Goal: Task Accomplishment & Management: Manage account settings

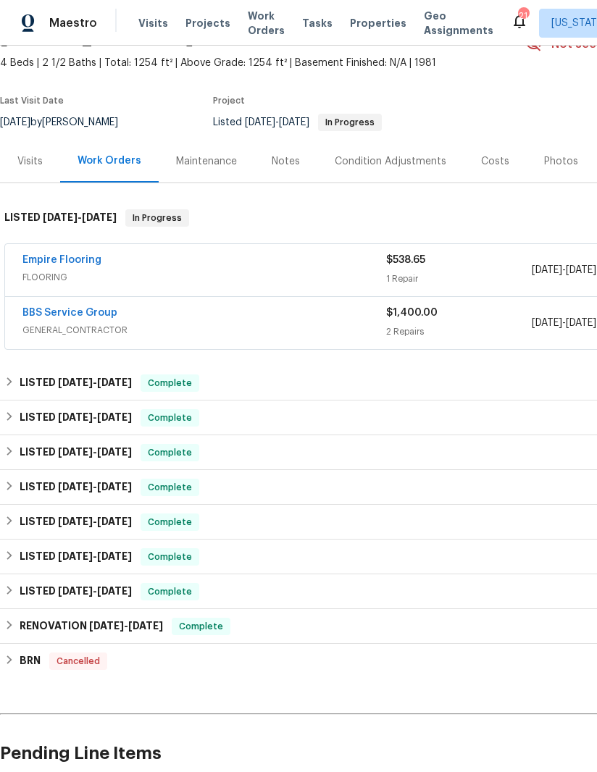
scroll to position [85, -1]
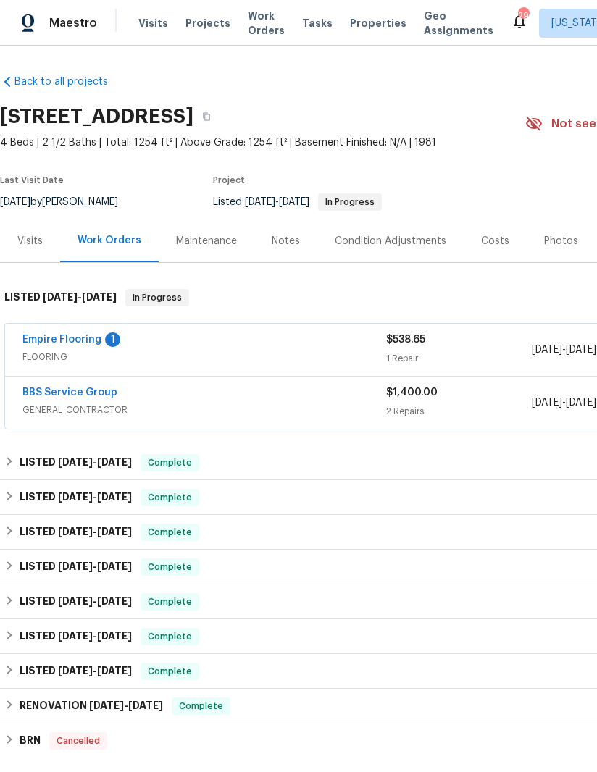
click at [65, 343] on link "Empire Flooring" at bounding box center [61, 340] width 79 height 10
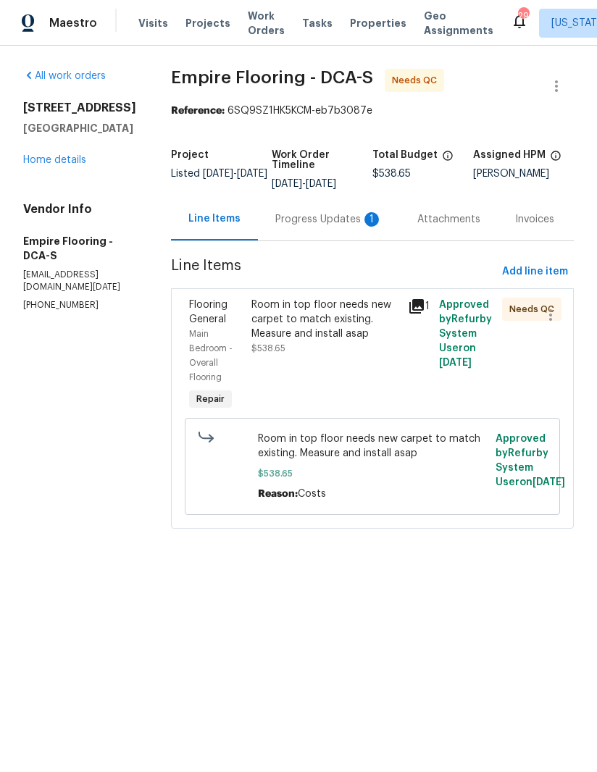
click at [319, 225] on div "Progress Updates 1" at bounding box center [328, 219] width 107 height 14
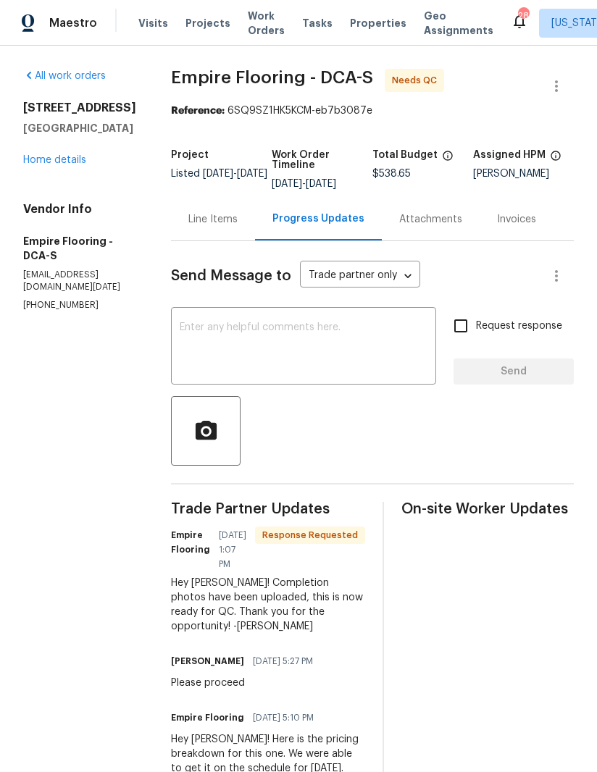
click at [238, 227] on div "Line Items" at bounding box center [212, 219] width 49 height 14
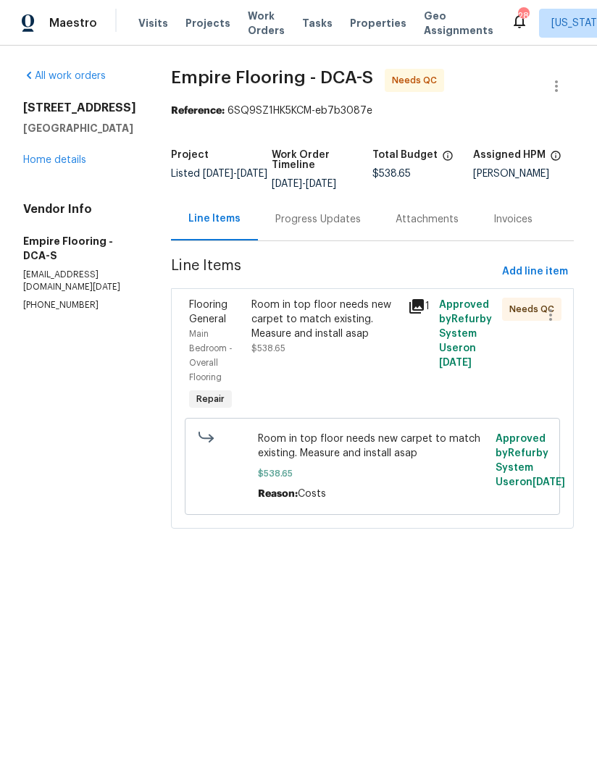
click at [421, 314] on icon at bounding box center [416, 306] width 14 height 14
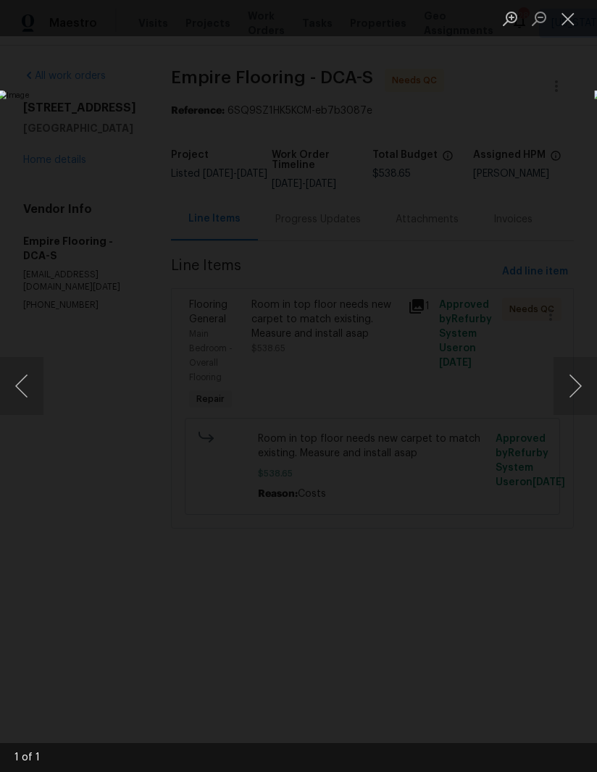
click at [567, 27] on button "Close lightbox" at bounding box center [568, 18] width 29 height 25
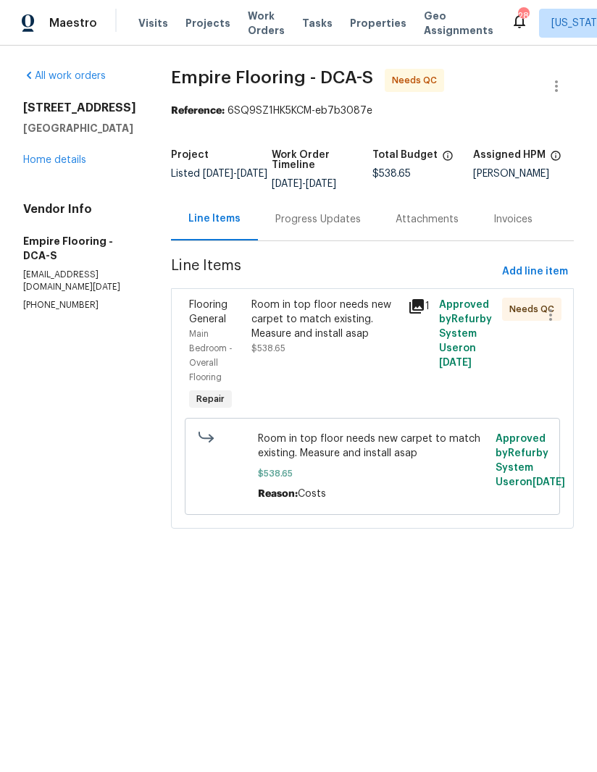
click at [328, 356] on div "Room in top floor needs new carpet to match existing. Measure and install asap …" at bounding box center [325, 327] width 148 height 58
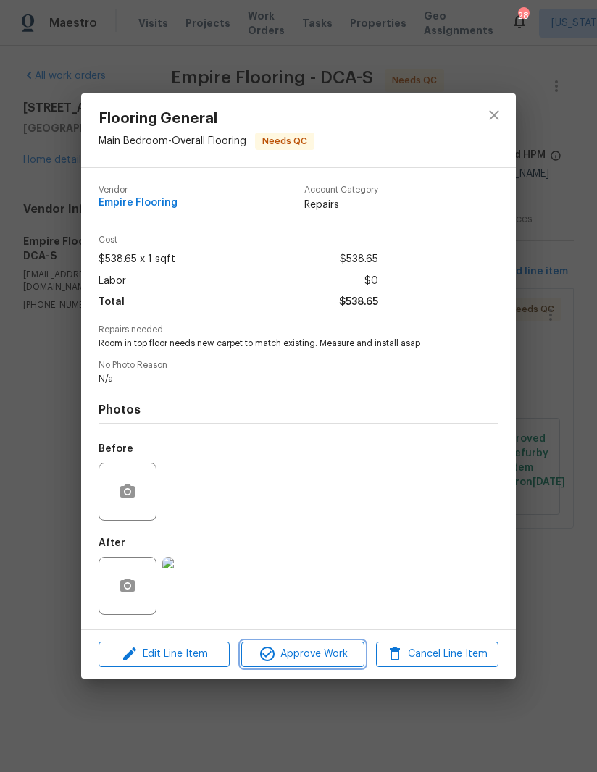
click at [312, 657] on span "Approve Work" at bounding box center [303, 655] width 114 height 18
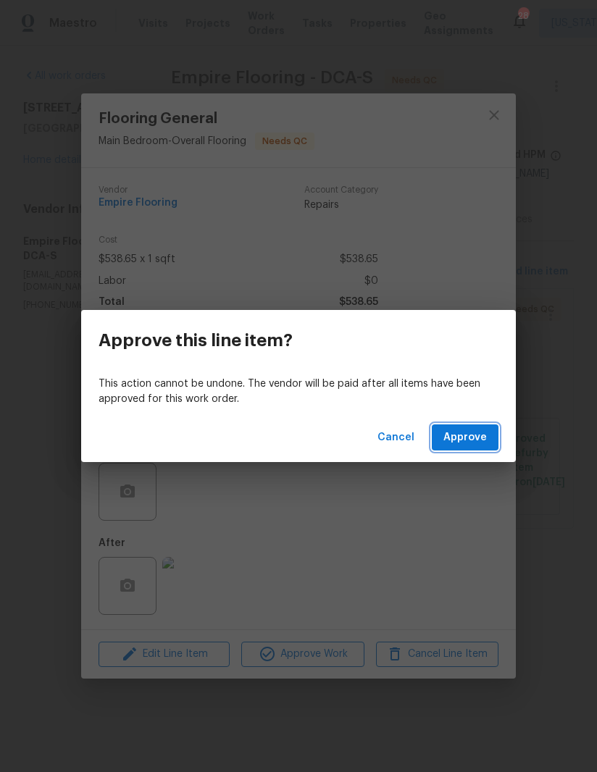
click at [462, 439] on span "Approve" at bounding box center [464, 438] width 43 height 18
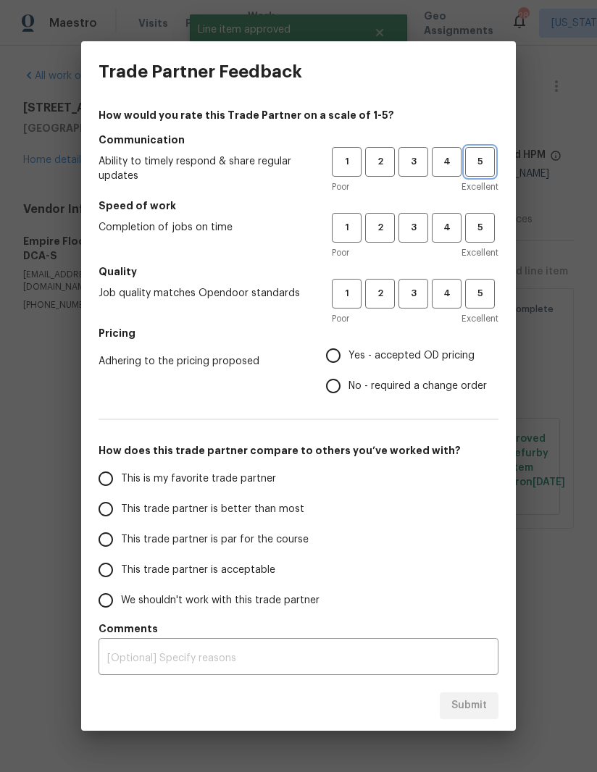
click at [472, 171] on button "5" at bounding box center [480, 162] width 30 height 30
click at [478, 231] on span "5" at bounding box center [480, 228] width 27 height 17
click at [485, 299] on span "5" at bounding box center [480, 293] width 27 height 17
click at [341, 355] on input "Yes - accepted OD pricing" at bounding box center [333, 356] width 30 height 30
radio input "true"
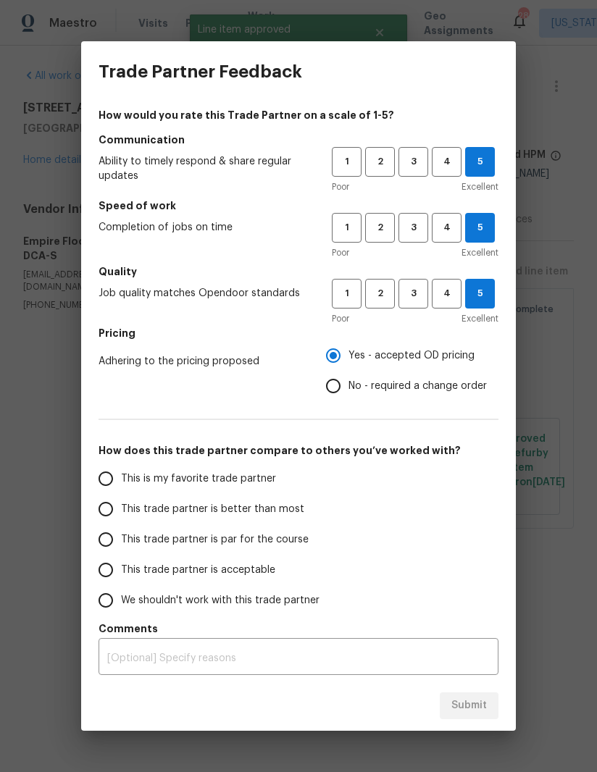
click at [96, 470] on input "This is my favorite trade partner" at bounding box center [106, 479] width 30 height 30
click at [473, 704] on span "Submit" at bounding box center [469, 706] width 36 height 18
radio input "true"
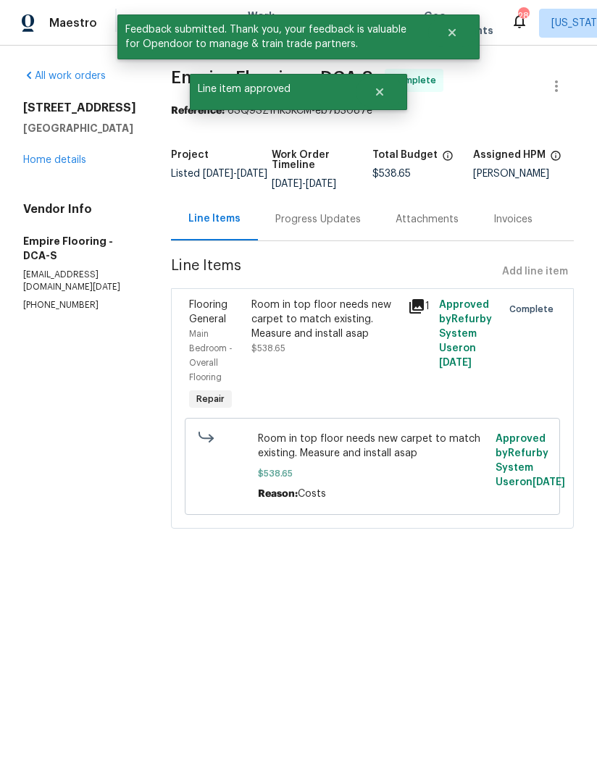
radio input "false"
click at [346, 241] on div "Progress Updates" at bounding box center [318, 219] width 120 height 43
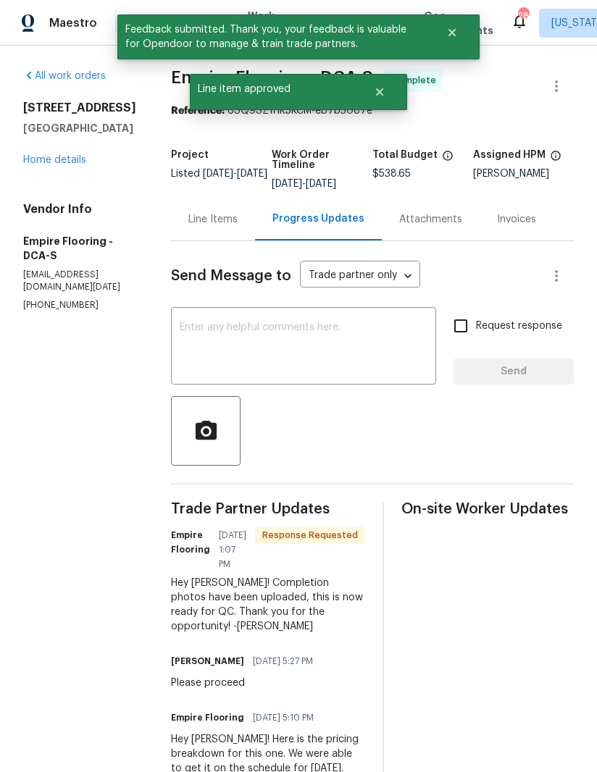
click at [352, 360] on textarea at bounding box center [304, 347] width 248 height 51
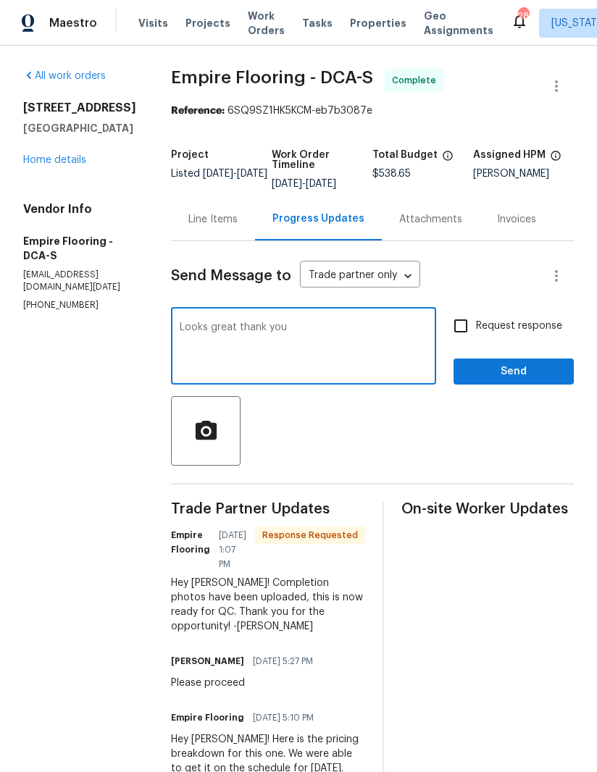
type textarea "Looks great thank you"
click at [461, 334] on input "Request response" at bounding box center [461, 326] width 30 height 30
checkbox input "true"
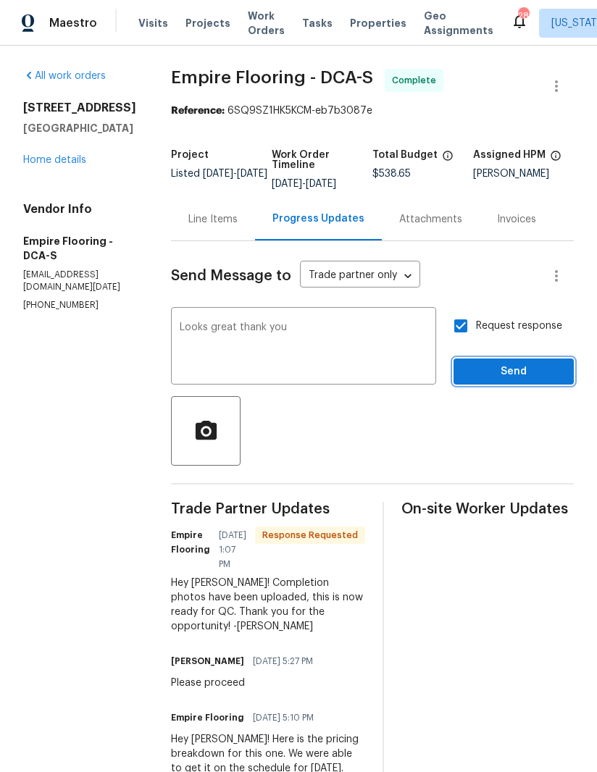
click at [530, 372] on button "Send" at bounding box center [514, 372] width 120 height 27
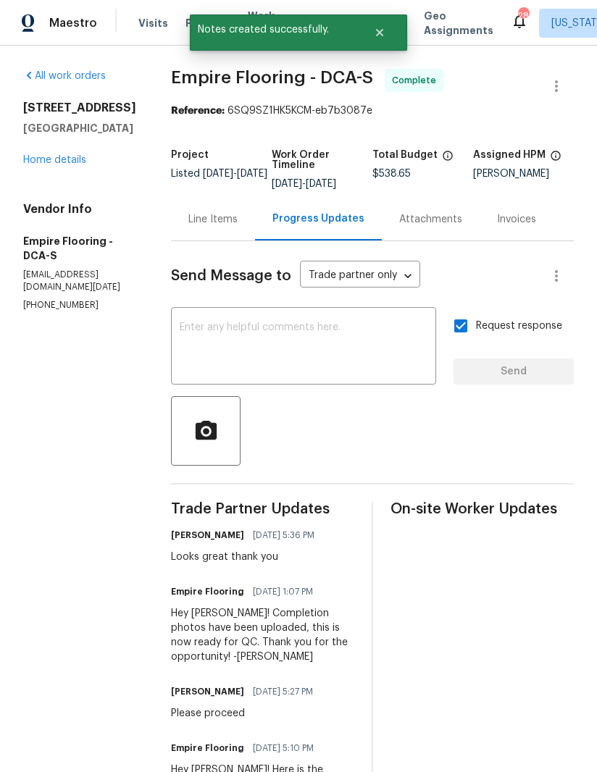
click at [37, 165] on link "Home details" at bounding box center [54, 160] width 63 height 10
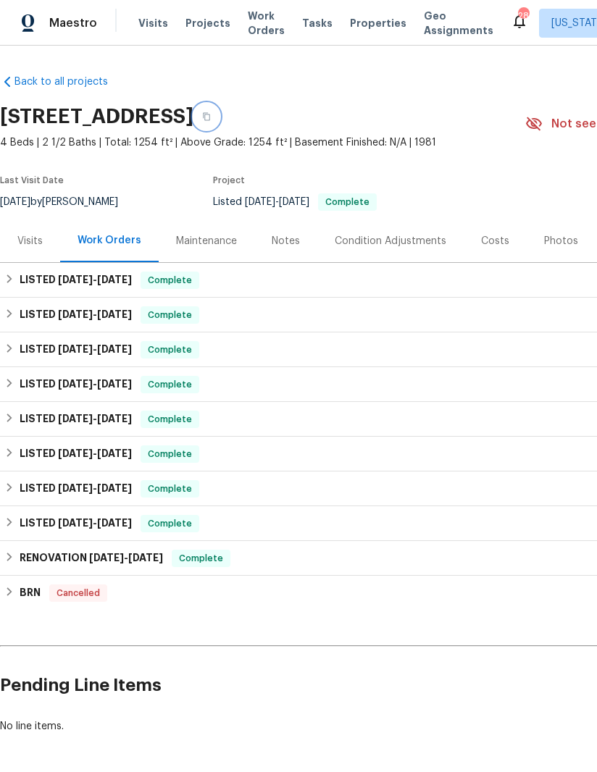
click at [211, 113] on icon "button" at bounding box center [206, 116] width 9 height 9
click at [151, 289] on div "LISTED [DATE] - [DATE] Complete" at bounding box center [409, 280] width 819 height 35
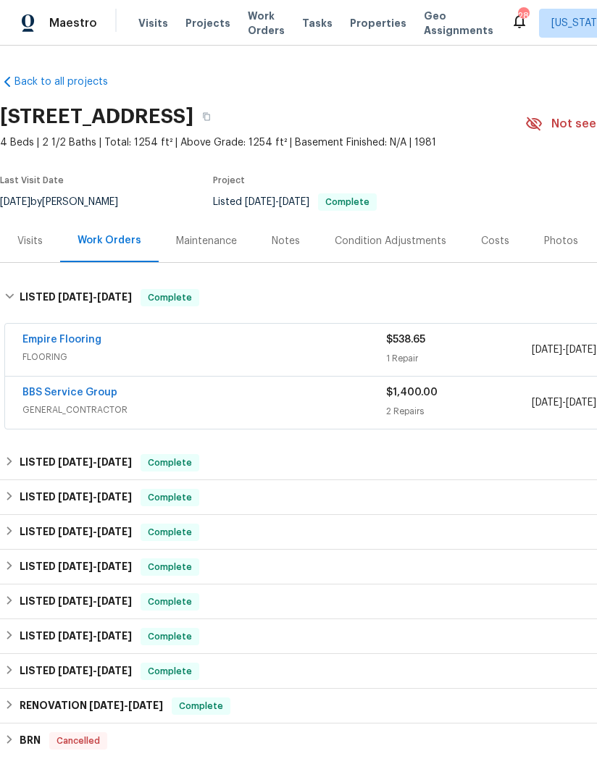
click at [88, 393] on link "BBS Service Group" at bounding box center [69, 393] width 95 height 10
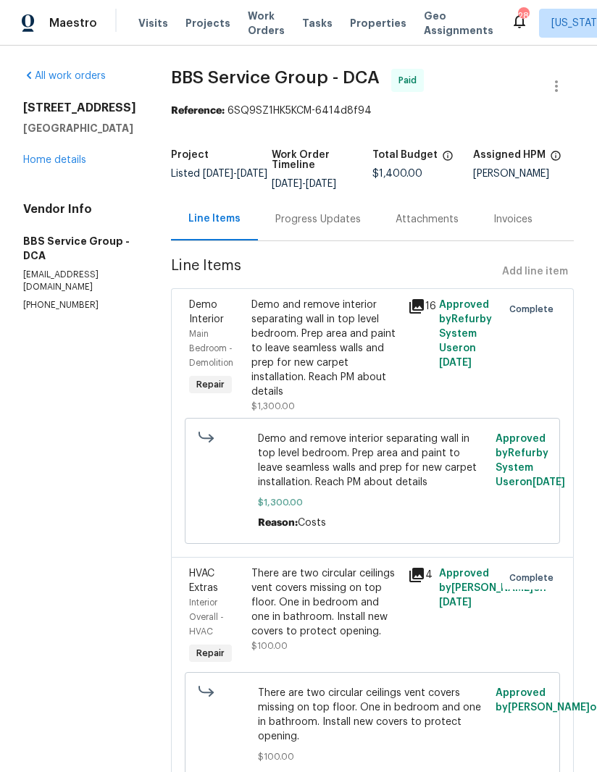
scroll to position [45, 0]
click at [35, 155] on link "Home details" at bounding box center [54, 160] width 63 height 10
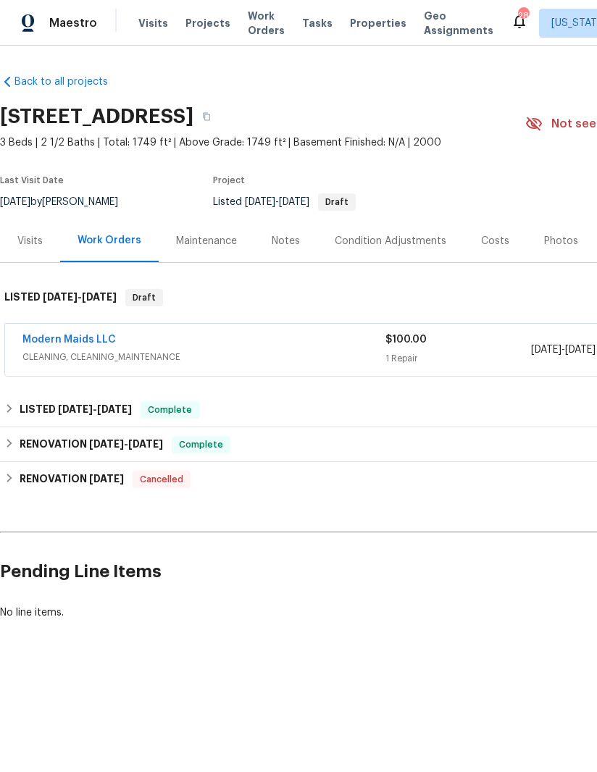
click at [98, 330] on div "Modern Maids LLC CLEANING, CLEANING_MAINTENANCE $100.00 1 Repair 9/23/2025 - 9/…" at bounding box center [409, 350] width 809 height 52
click at [101, 343] on link "Modern Maids LLC" at bounding box center [68, 340] width 93 height 10
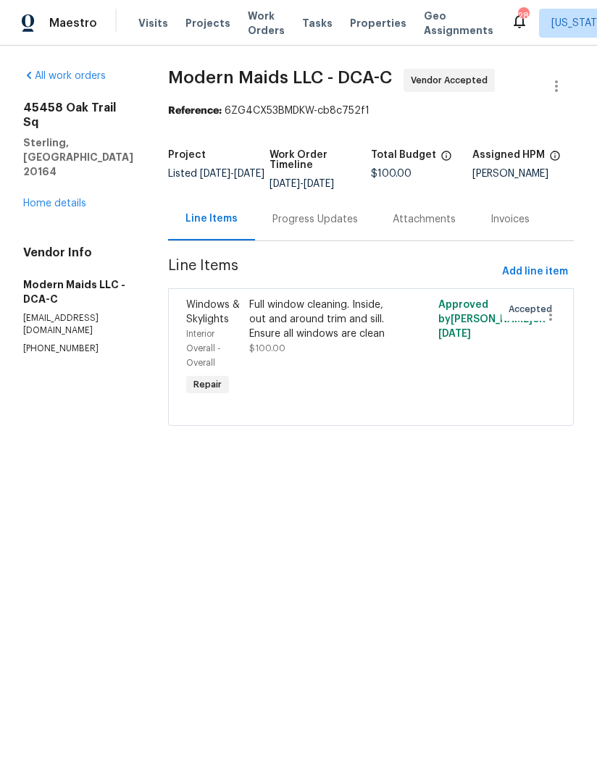
click at [328, 227] on div "Progress Updates" at bounding box center [315, 219] width 86 height 14
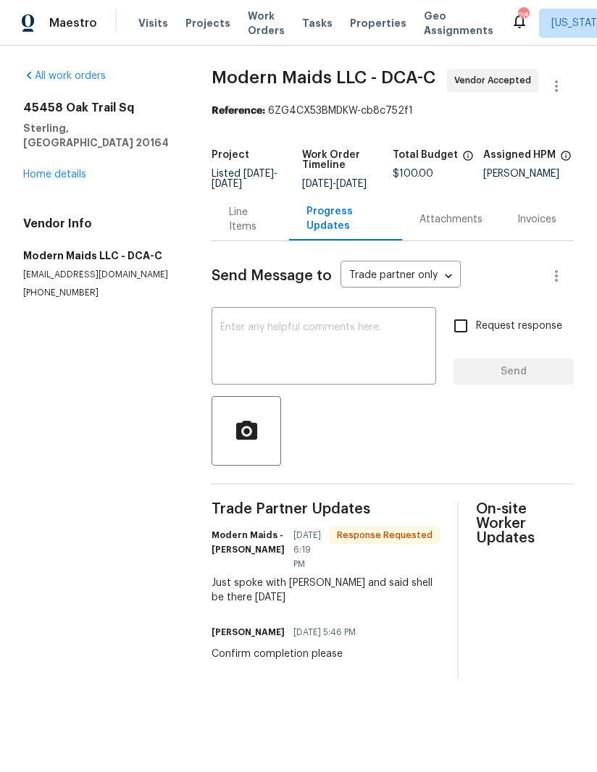
click at [409, 372] on textarea at bounding box center [323, 347] width 207 height 51
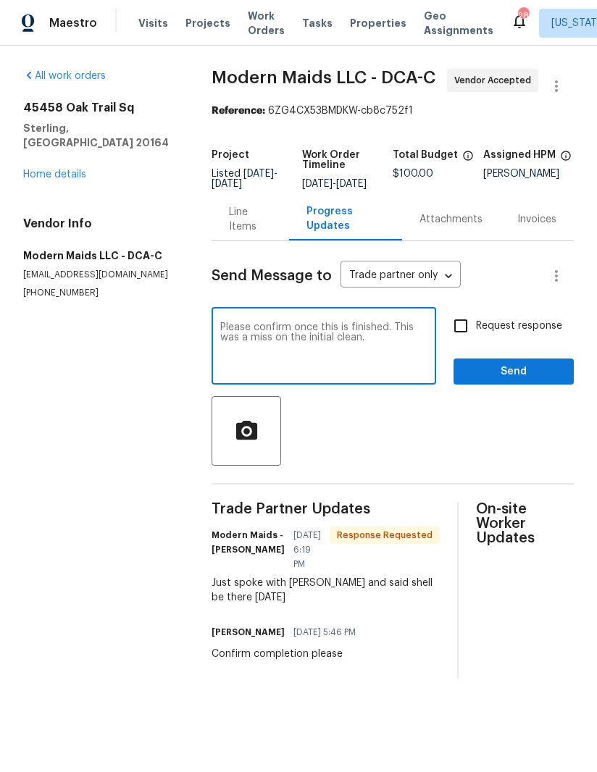
type textarea "Please confirm once this is finished. This was a miss on the initial clean."
click at [463, 331] on input "Request response" at bounding box center [461, 326] width 30 height 30
checkbox input "true"
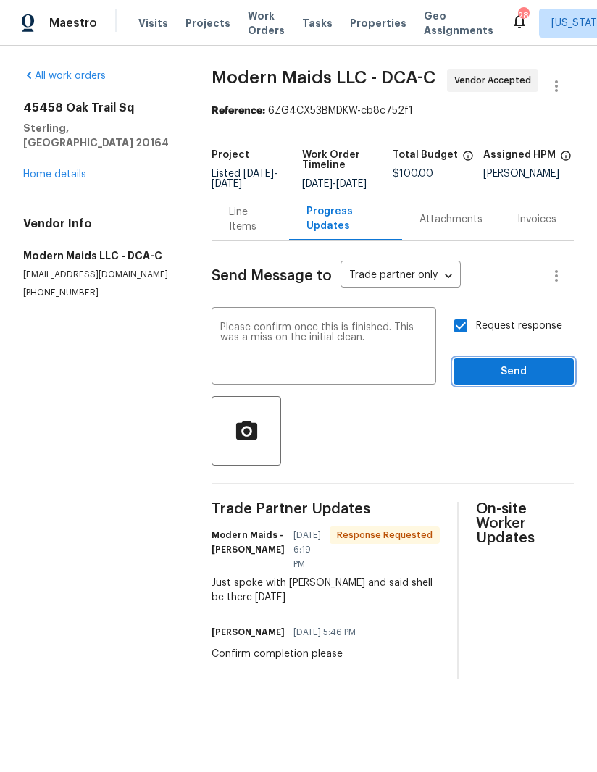
click at [528, 381] on span "Send" at bounding box center [513, 372] width 97 height 18
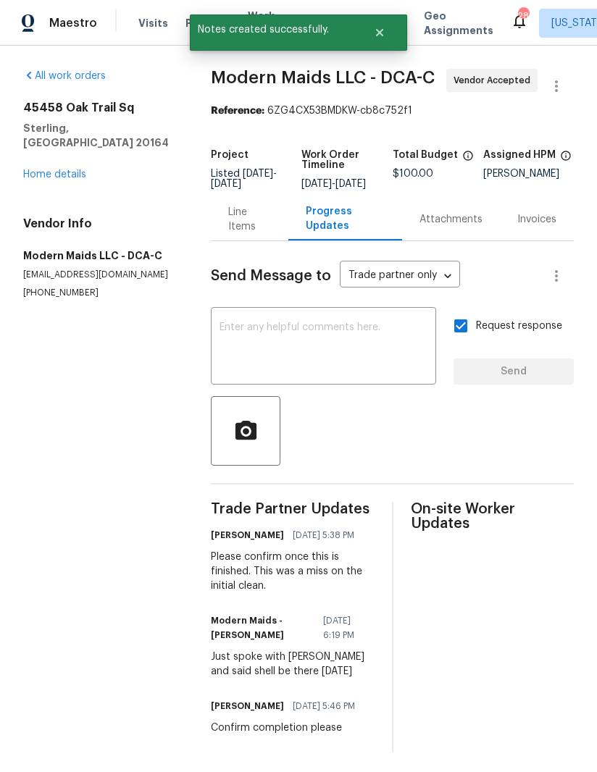
click at [57, 170] on link "Home details" at bounding box center [54, 175] width 63 height 10
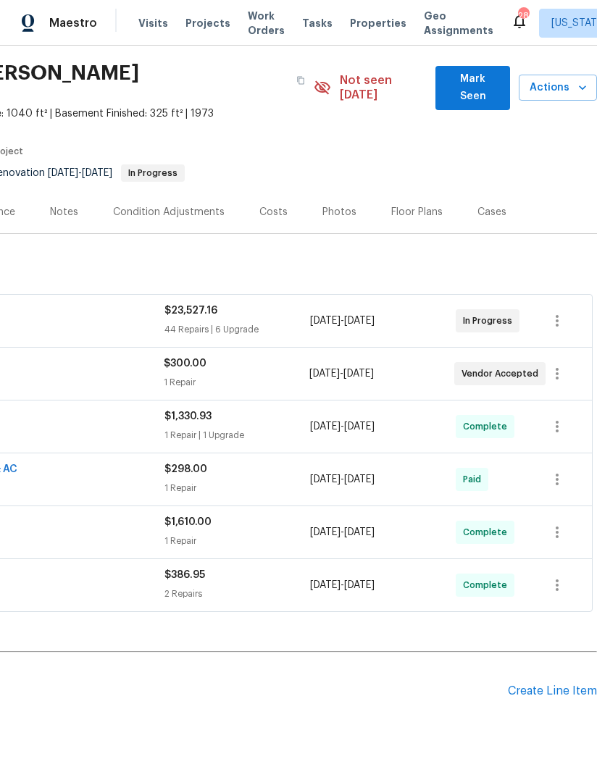
scroll to position [43, 222]
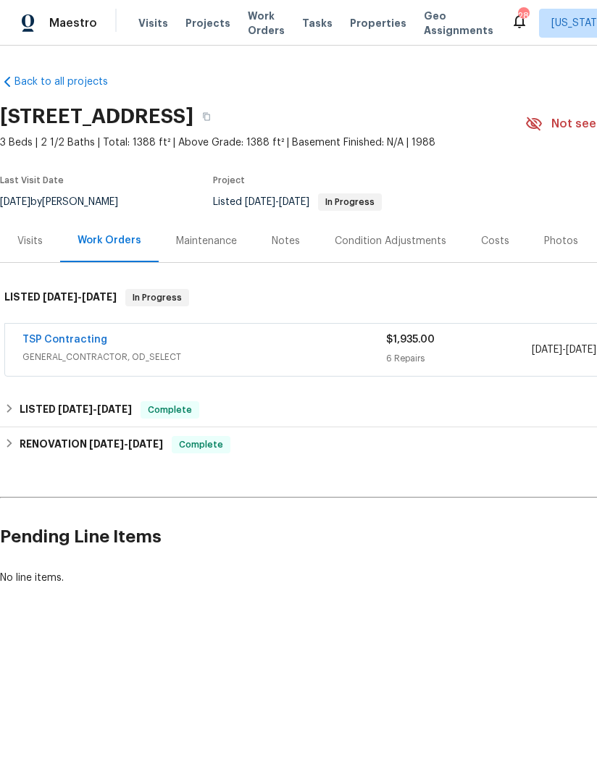
click at [51, 338] on link "TSP Contracting" at bounding box center [64, 340] width 85 height 10
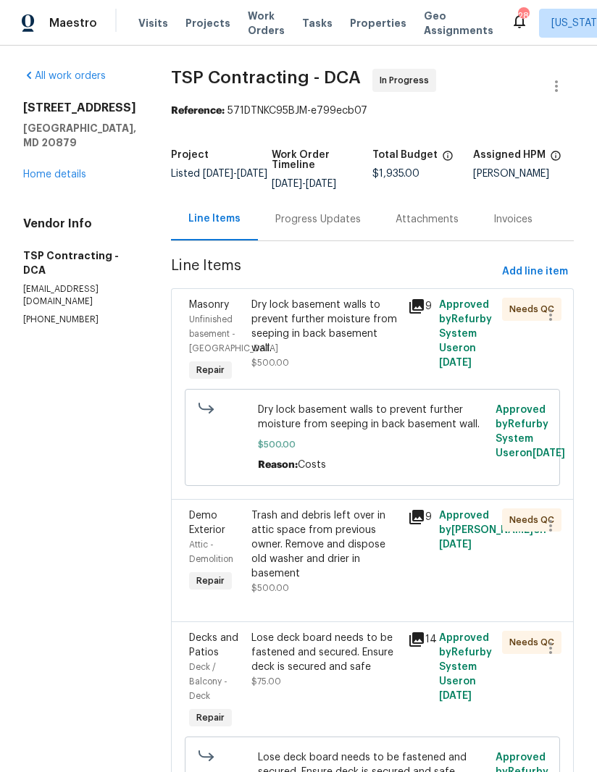
click at [304, 326] on div "Dry lock basement walls to prevent further moisture from seeping in back baseme…" at bounding box center [325, 327] width 148 height 58
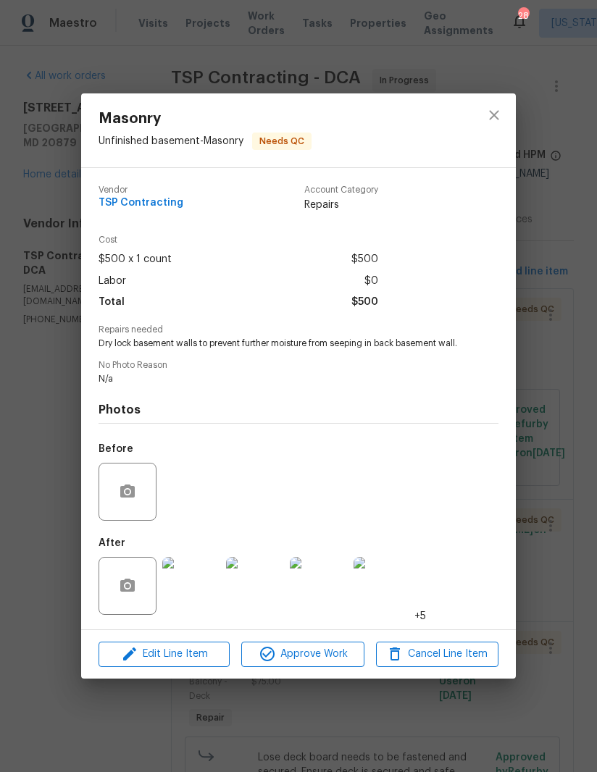
click at [183, 606] on img at bounding box center [191, 586] width 58 height 58
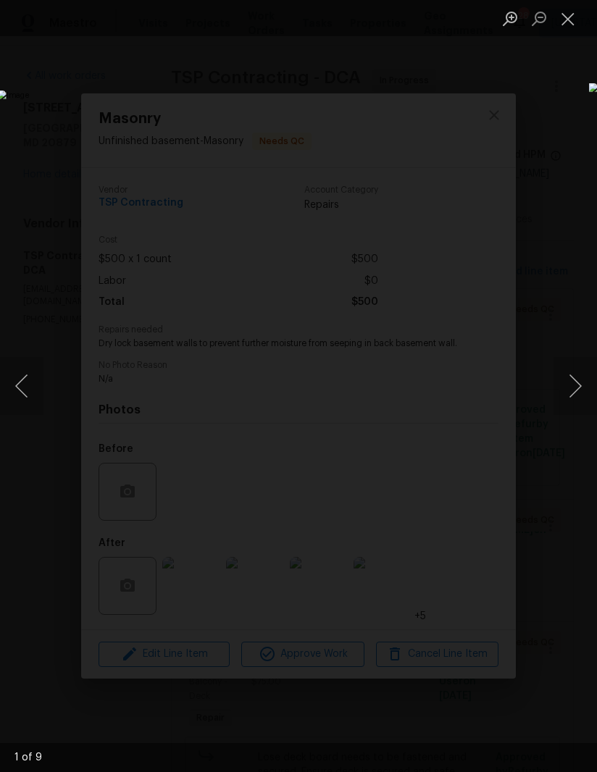
click at [573, 390] on button "Next image" at bounding box center [575, 386] width 43 height 58
click at [568, 384] on button "Next image" at bounding box center [575, 386] width 43 height 58
click at [570, 390] on button "Next image" at bounding box center [575, 386] width 43 height 58
click at [567, 388] on button "Next image" at bounding box center [575, 386] width 43 height 58
click at [572, 389] on button "Next image" at bounding box center [575, 386] width 43 height 58
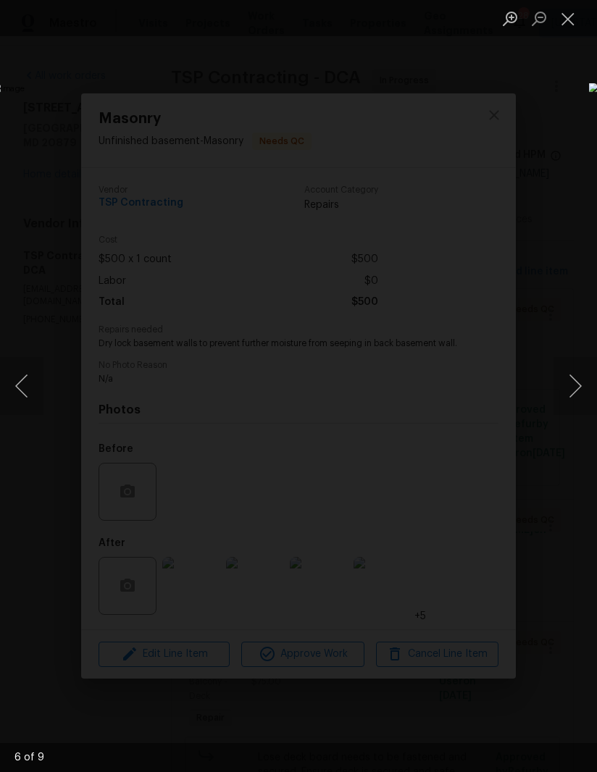
click at [574, 22] on button "Close lightbox" at bounding box center [568, 18] width 29 height 25
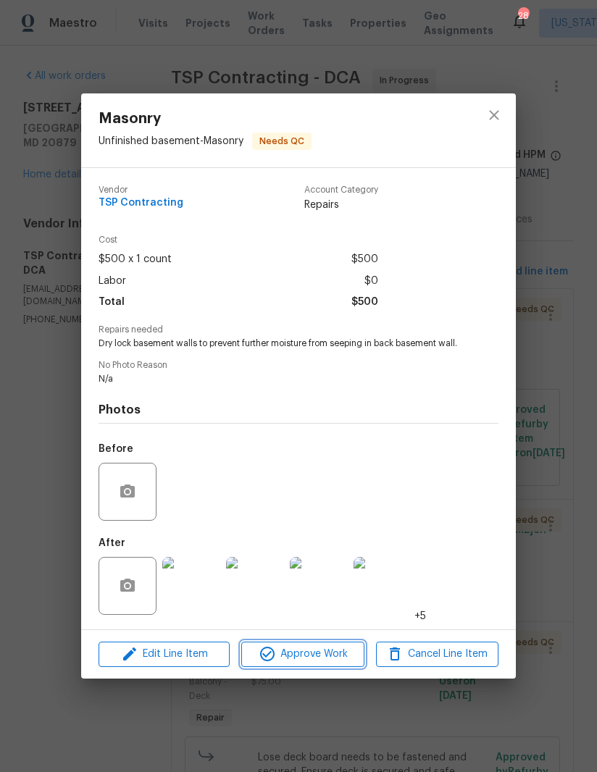
click at [320, 664] on span "Approve Work" at bounding box center [303, 655] width 114 height 18
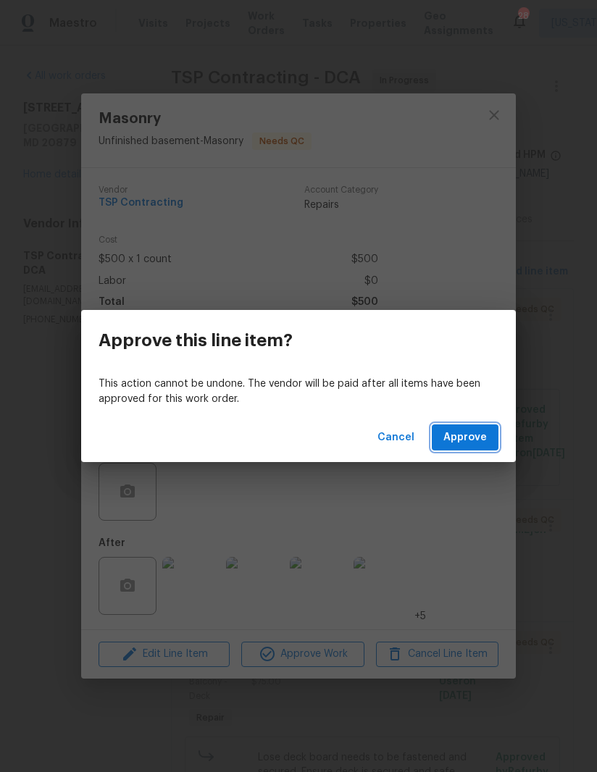
click at [475, 440] on span "Approve" at bounding box center [464, 438] width 43 height 18
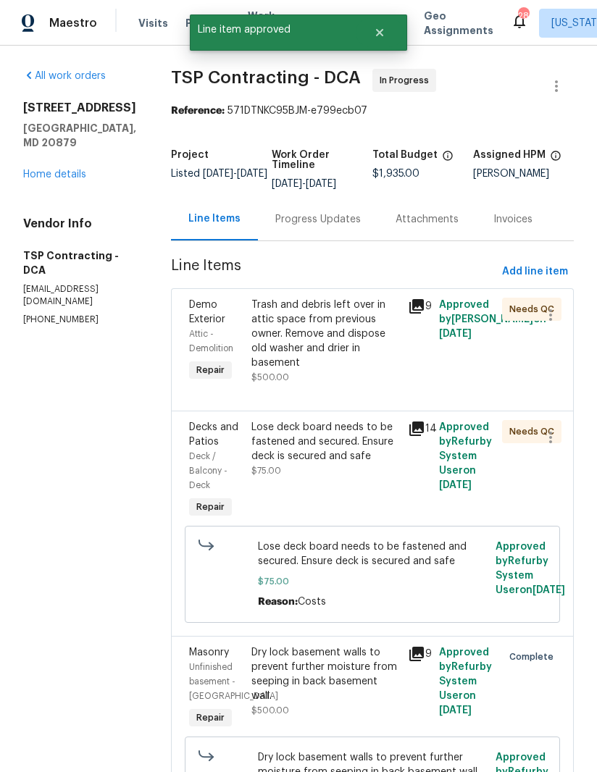
click at [309, 330] on div "Trash and debris left over in attic space from previous owner. Remove and dispo…" at bounding box center [325, 334] width 148 height 72
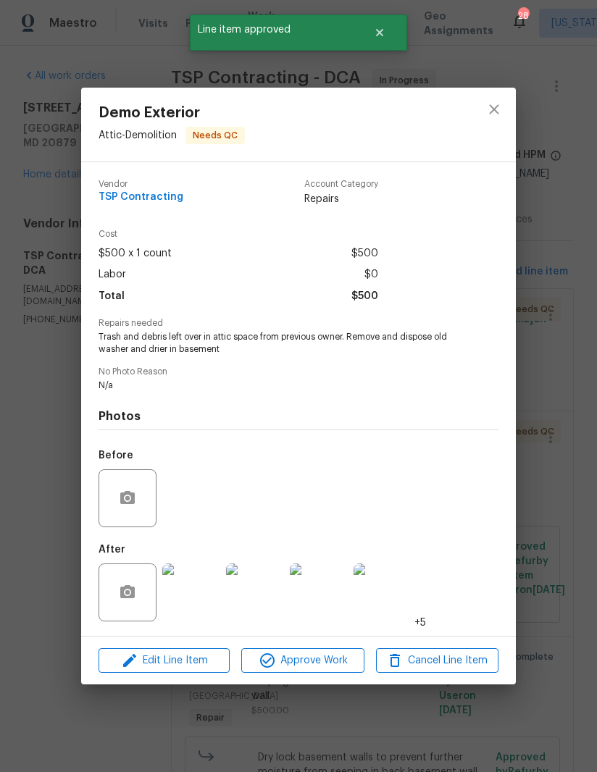
click at [197, 588] on img at bounding box center [191, 593] width 58 height 58
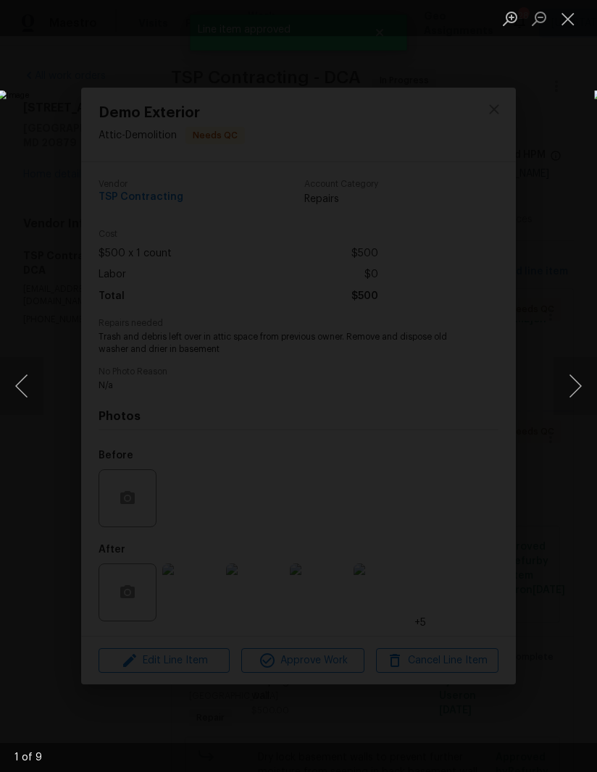
click at [570, 394] on button "Next image" at bounding box center [575, 386] width 43 height 58
click at [573, 389] on button "Next image" at bounding box center [575, 386] width 43 height 58
click at [572, 388] on button "Next image" at bounding box center [575, 386] width 43 height 58
click at [566, 385] on button "Next image" at bounding box center [575, 386] width 43 height 58
click at [567, 388] on button "Next image" at bounding box center [575, 386] width 43 height 58
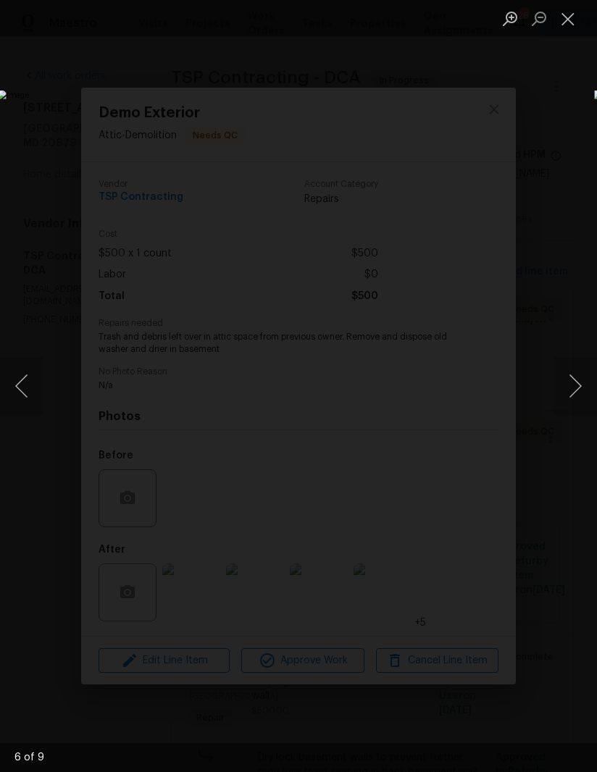
click at [565, 388] on button "Next image" at bounding box center [575, 386] width 43 height 58
click at [569, 388] on button "Next image" at bounding box center [575, 386] width 43 height 58
click at [567, 386] on button "Next image" at bounding box center [575, 386] width 43 height 58
click at [571, 384] on button "Next image" at bounding box center [575, 386] width 43 height 58
click at [570, 384] on button "Next image" at bounding box center [575, 386] width 43 height 58
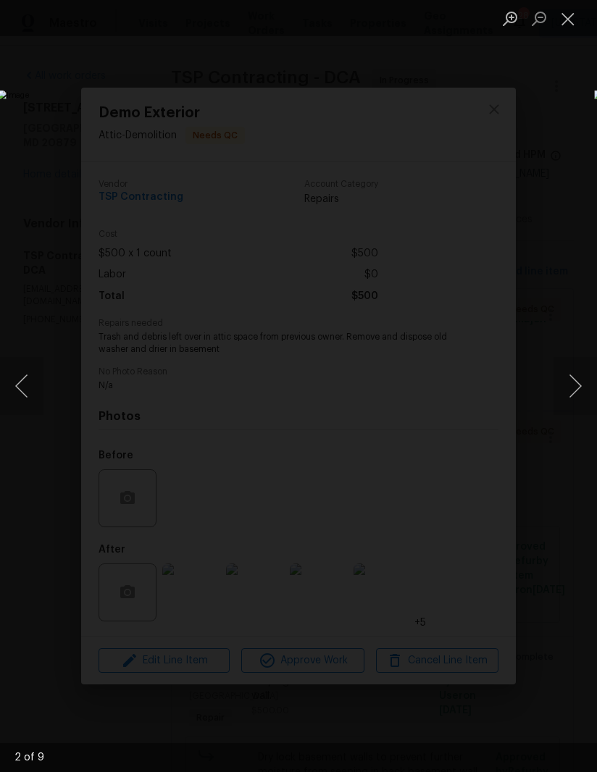
click at [31, 388] on button "Previous image" at bounding box center [21, 386] width 43 height 58
click at [574, 17] on button "Close lightbox" at bounding box center [568, 18] width 29 height 25
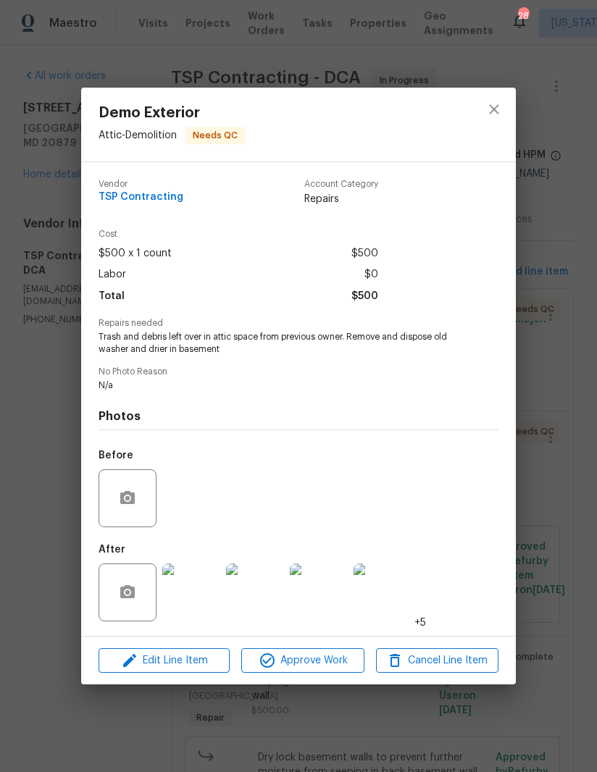
click at [314, 664] on span "Approve Work" at bounding box center [303, 661] width 114 height 18
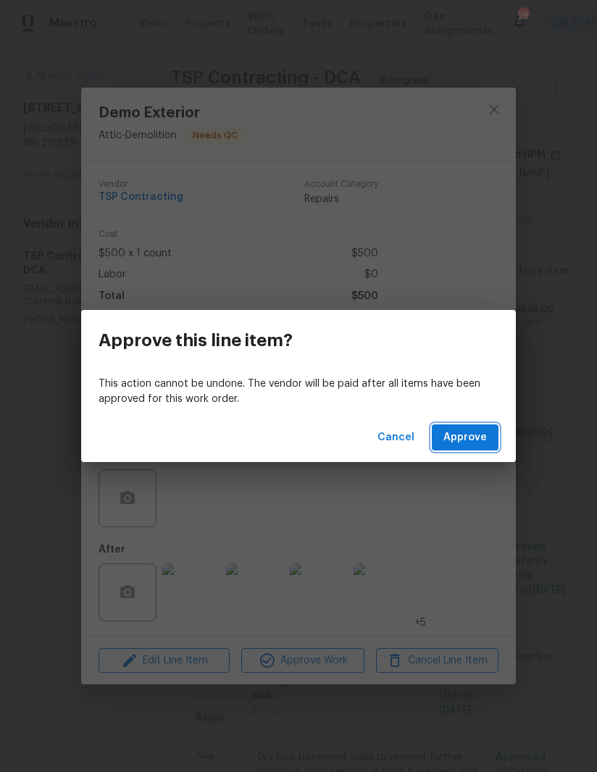
click at [477, 443] on span "Approve" at bounding box center [464, 438] width 43 height 18
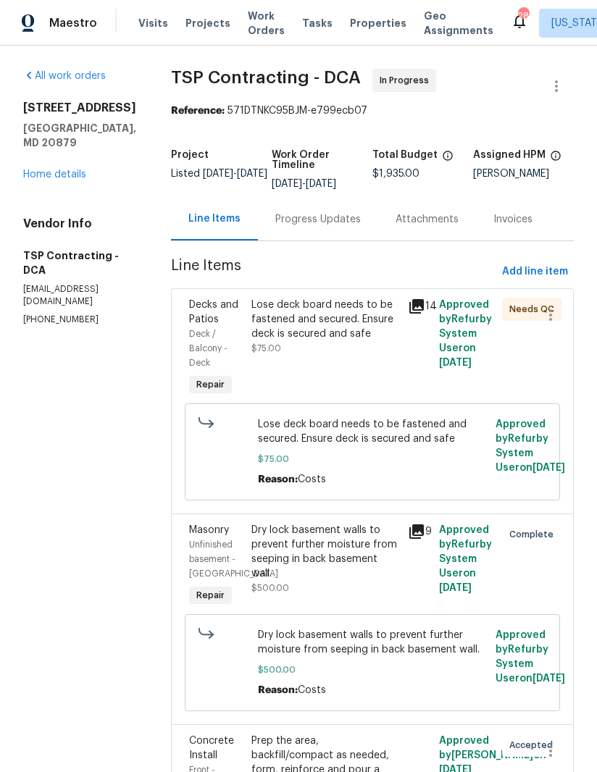
click at [410, 302] on icon at bounding box center [416, 306] width 14 height 14
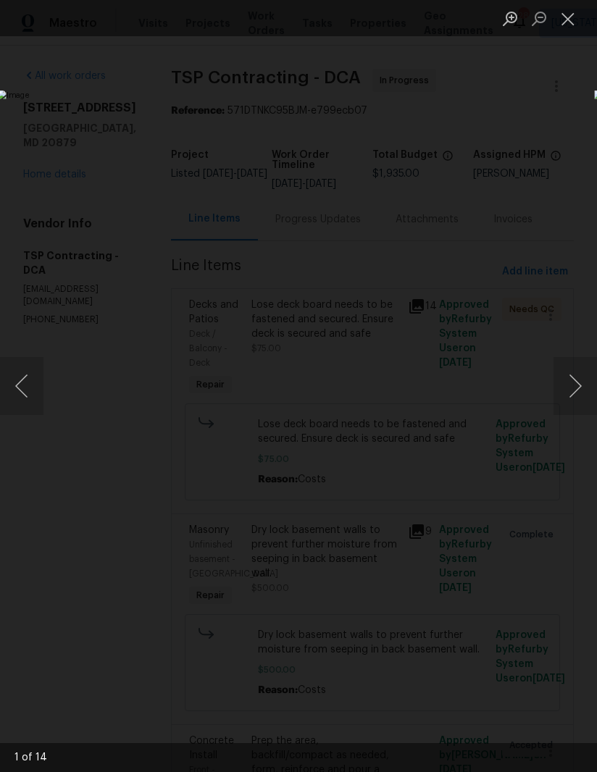
click at [566, 378] on button "Next image" at bounding box center [575, 386] width 43 height 58
click at [571, 391] on button "Next image" at bounding box center [575, 386] width 43 height 58
click at [564, 392] on button "Next image" at bounding box center [575, 386] width 43 height 58
click at [561, 390] on button "Next image" at bounding box center [575, 386] width 43 height 58
click at [574, 14] on button "Close lightbox" at bounding box center [568, 18] width 29 height 25
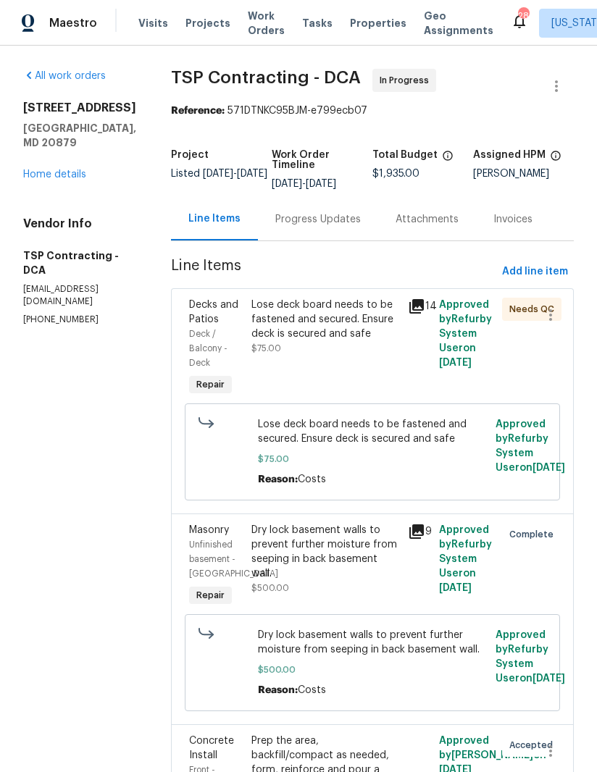
click at [295, 322] on div "Lose deck board needs to be fastened and secured. Ensure deck is secured and sa…" at bounding box center [325, 319] width 148 height 43
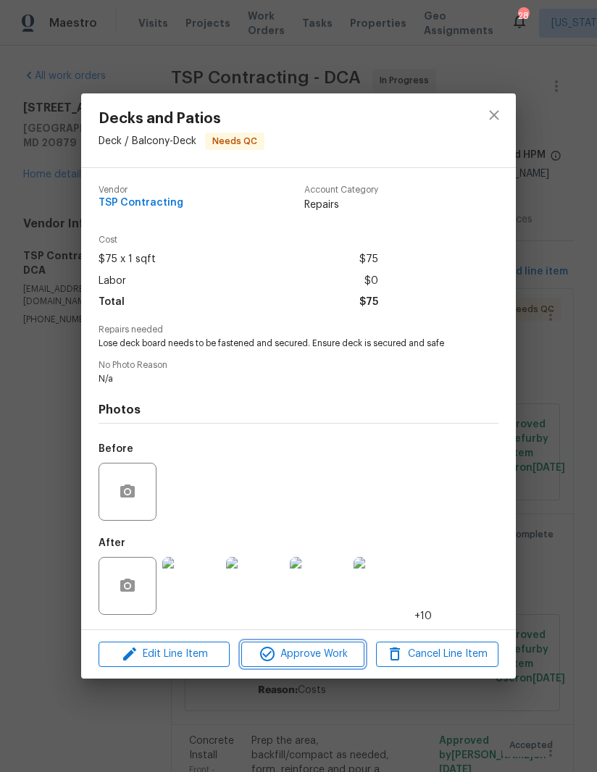
click at [302, 659] on span "Approve Work" at bounding box center [303, 655] width 114 height 18
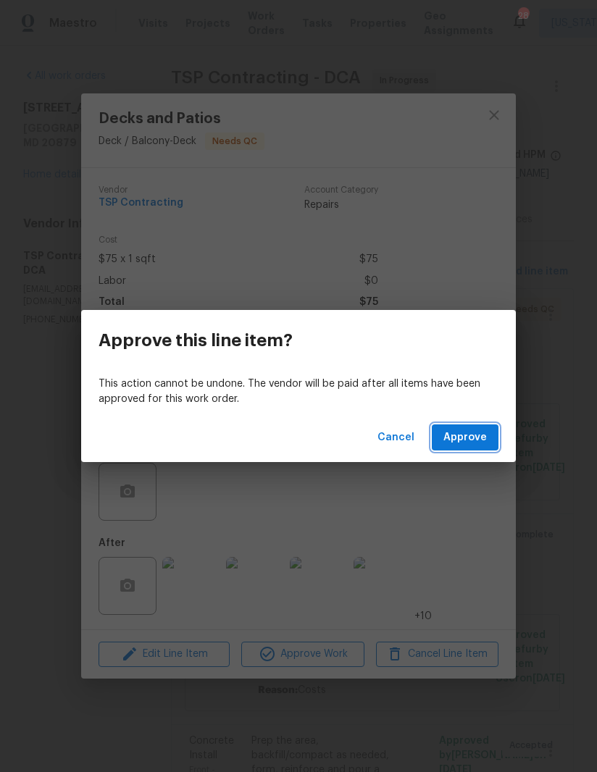
click at [464, 437] on span "Approve" at bounding box center [464, 438] width 43 height 18
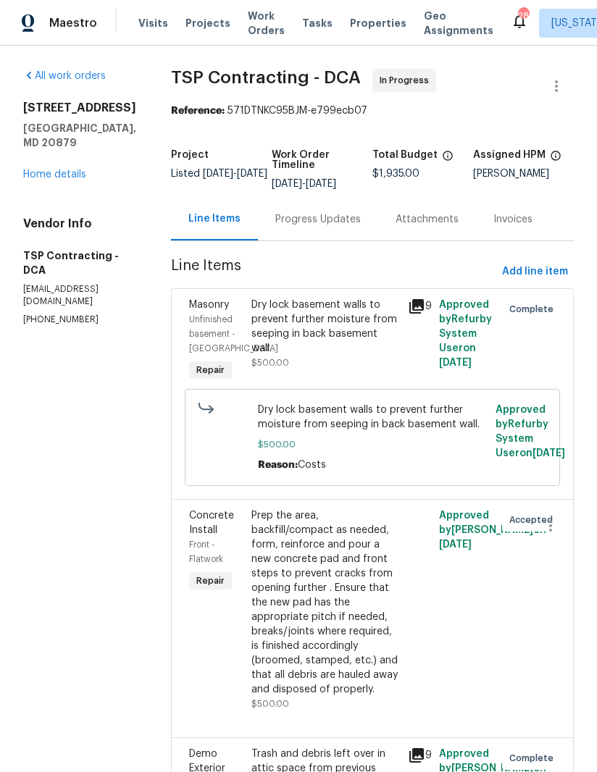
click at [310, 228] on div "Progress Updates" at bounding box center [318, 219] width 120 height 43
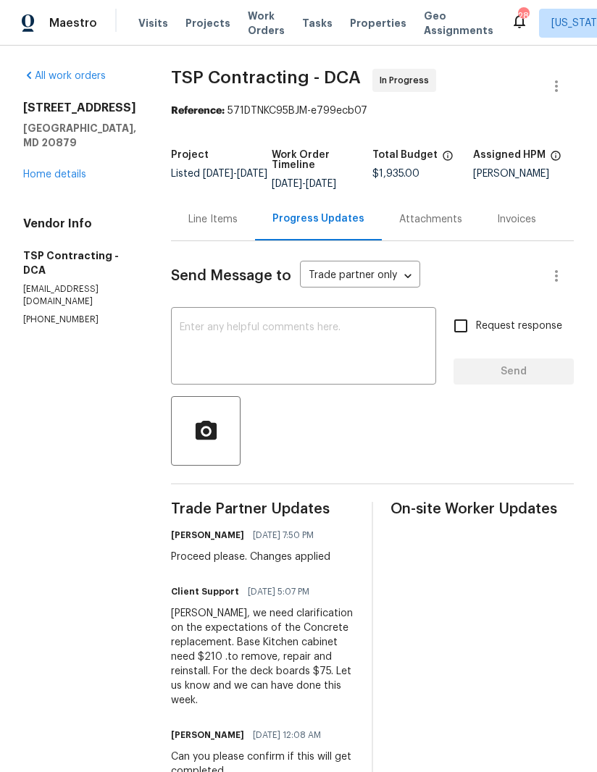
click at [370, 370] on textarea at bounding box center [304, 347] width 248 height 51
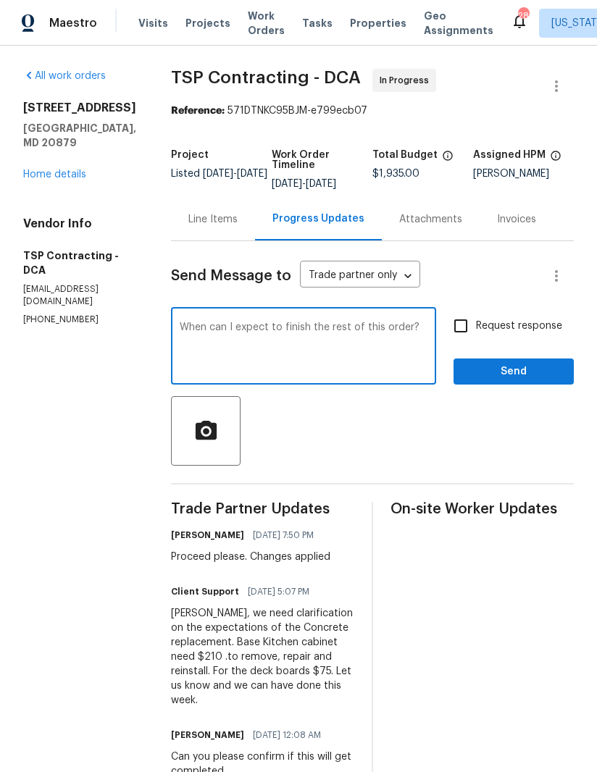
type textarea "When can I expect to finish the rest of this order?"
click at [466, 330] on input "Request response" at bounding box center [461, 326] width 30 height 30
checkbox input "true"
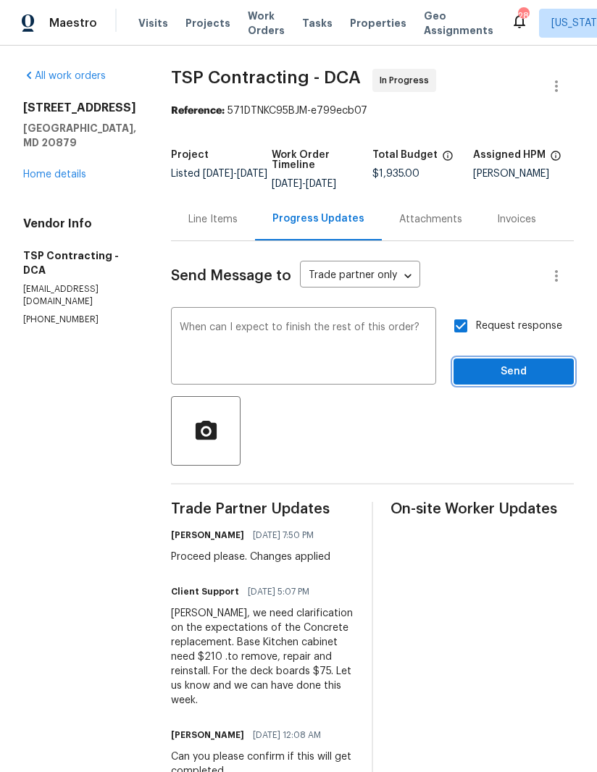
click at [533, 378] on span "Send" at bounding box center [513, 372] width 97 height 18
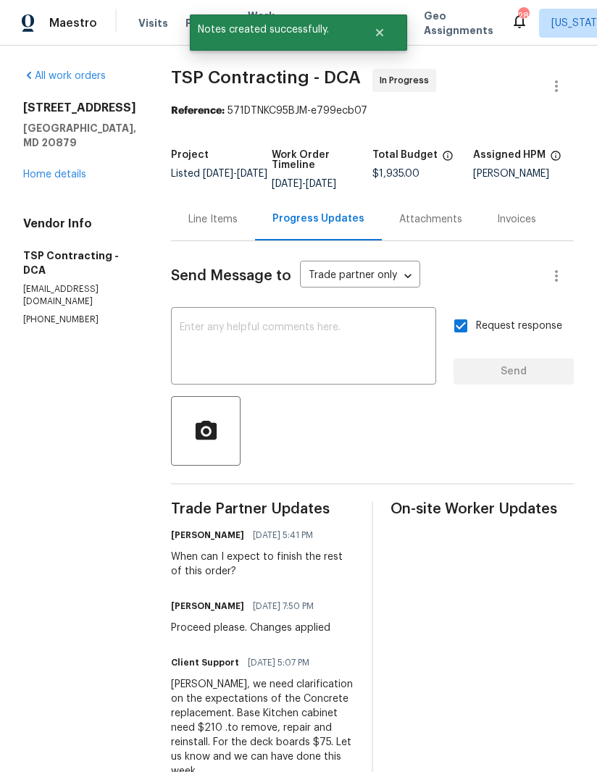
click at [49, 180] on link "Home details" at bounding box center [54, 175] width 63 height 10
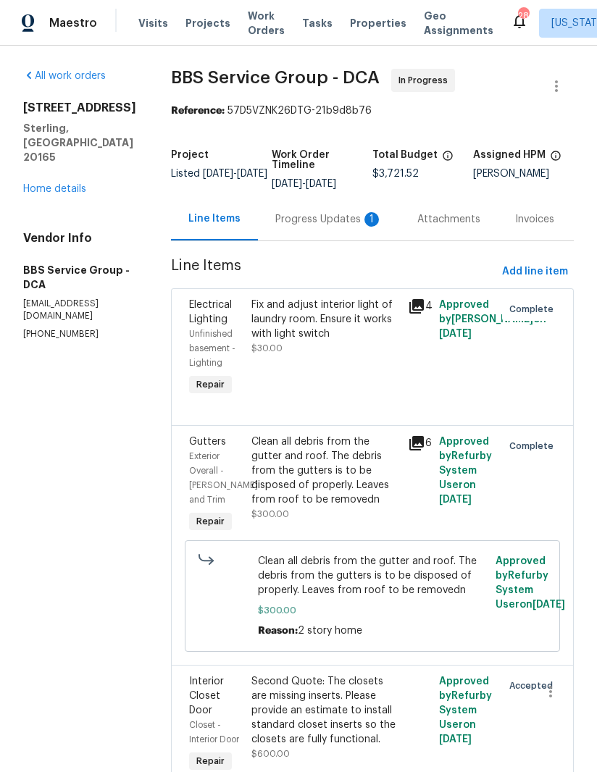
click at [341, 230] on div "Progress Updates 1" at bounding box center [329, 219] width 142 height 43
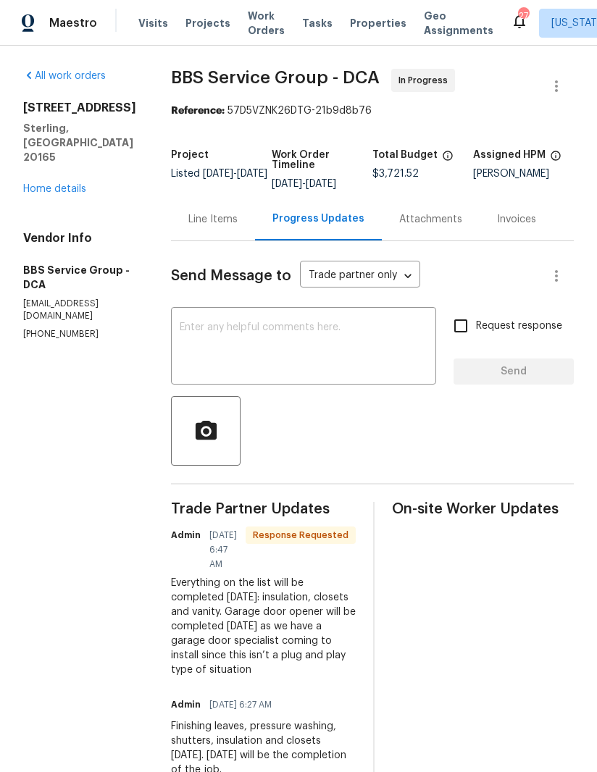
click at [370, 337] on textarea at bounding box center [304, 347] width 248 height 51
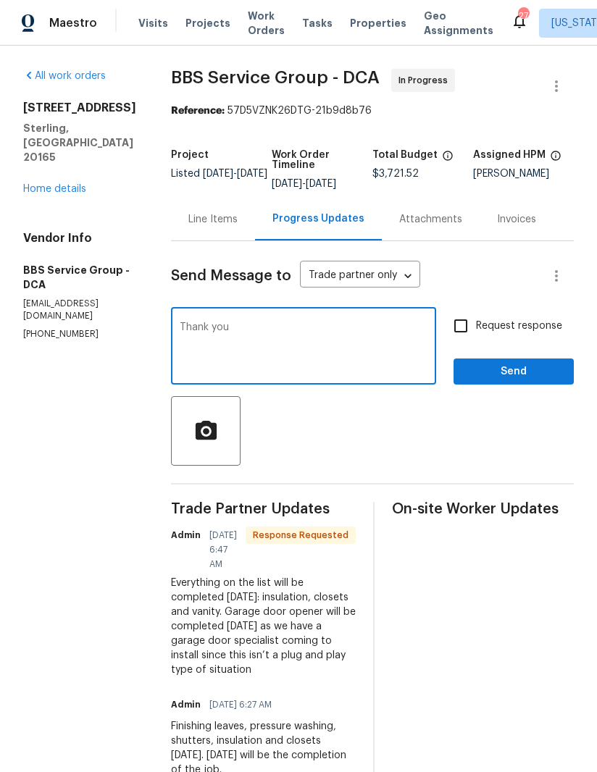
type textarea "Thank you"
click at [451, 328] on input "Request response" at bounding box center [461, 326] width 30 height 30
checkbox input "true"
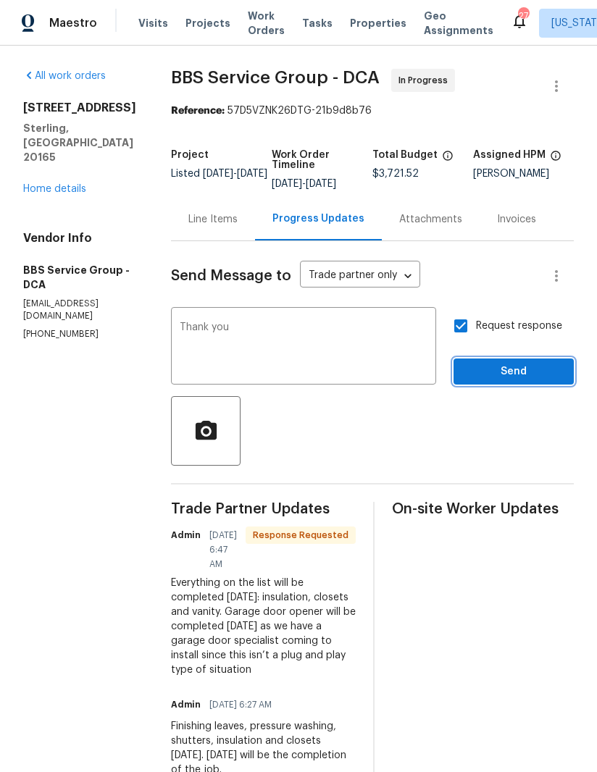
click at [528, 360] on button "Send" at bounding box center [514, 372] width 120 height 27
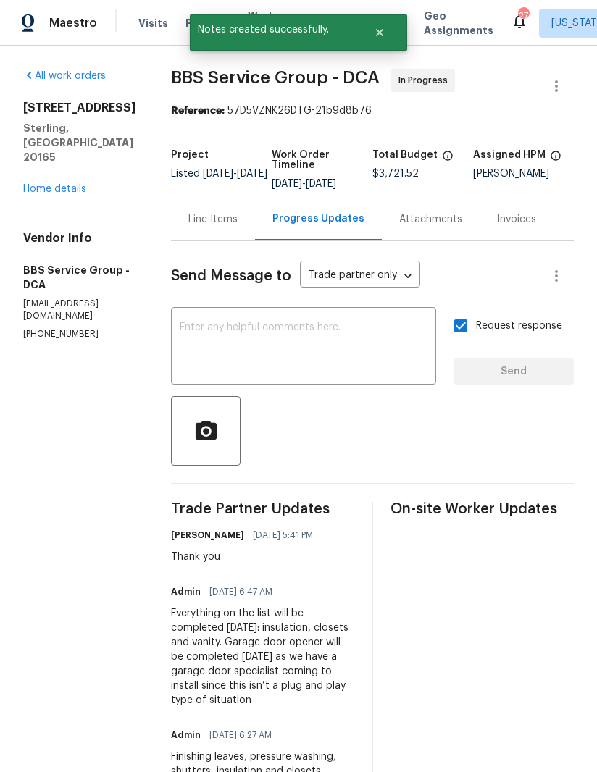
click at [42, 184] on link "Home details" at bounding box center [54, 189] width 63 height 10
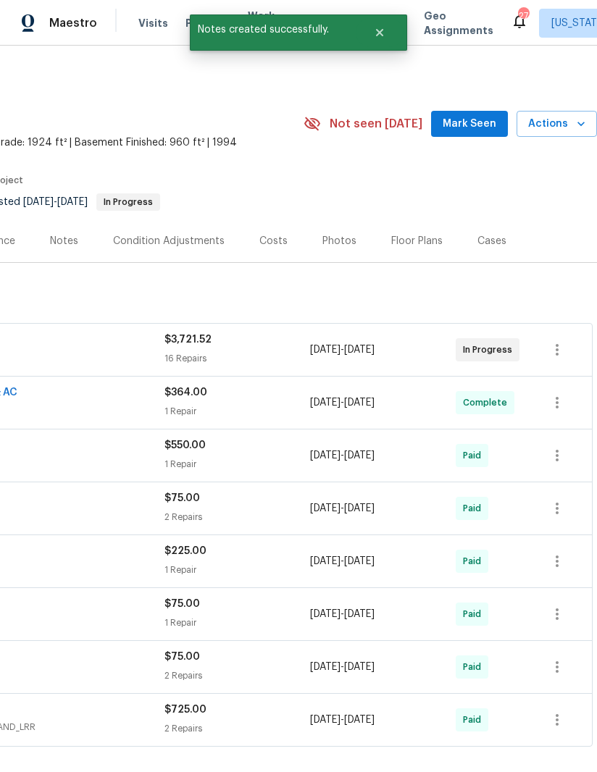
scroll to position [0, 222]
